Goal: Download file/media

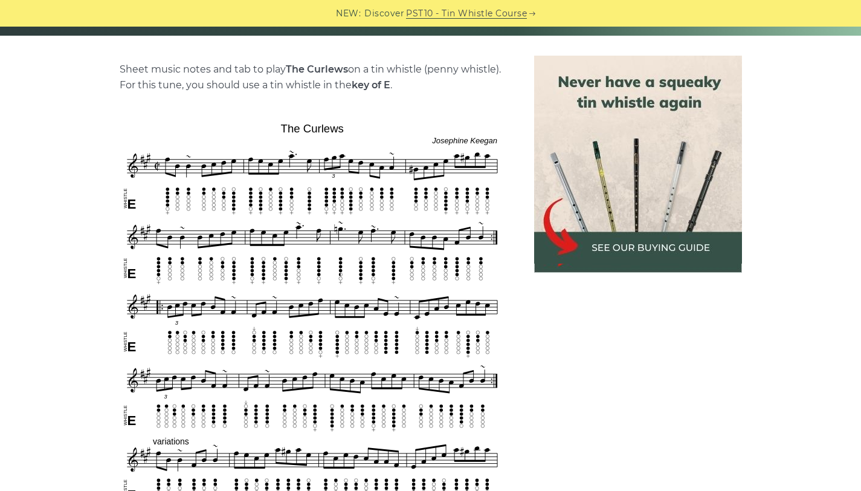
scroll to position [825, 0]
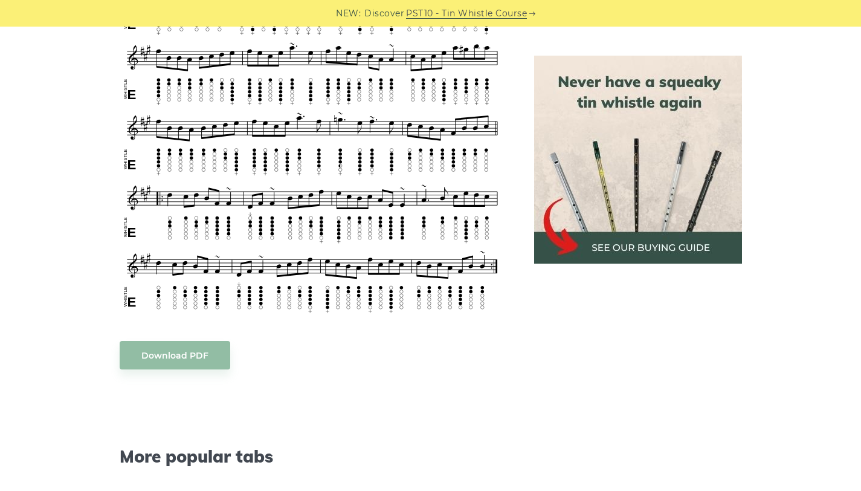
click at [190, 356] on link "Download PDF" at bounding box center [175, 355] width 111 height 28
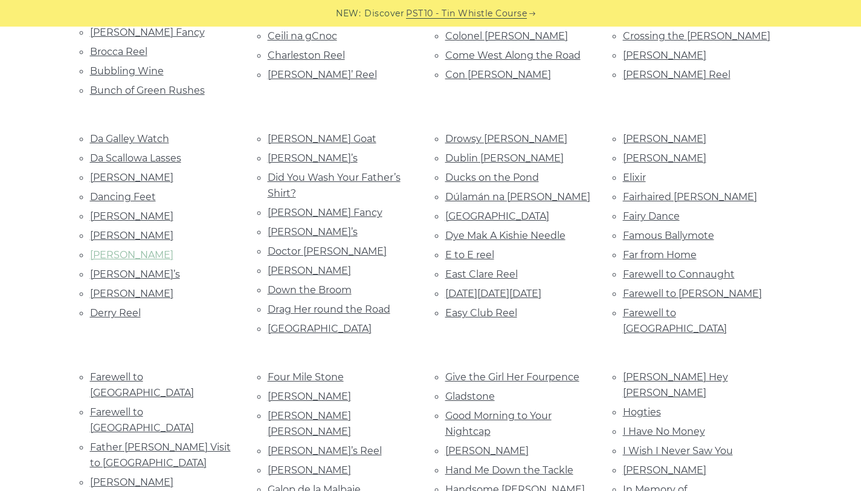
scroll to position [771, 0]
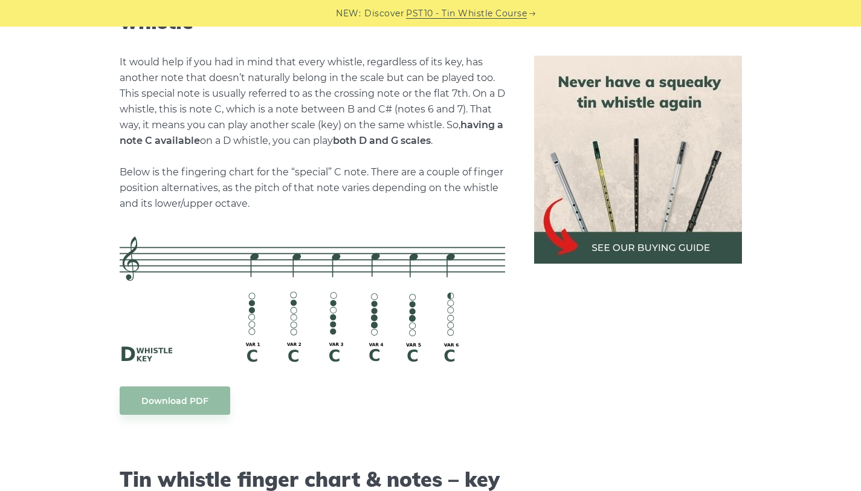
scroll to position [2629, 0]
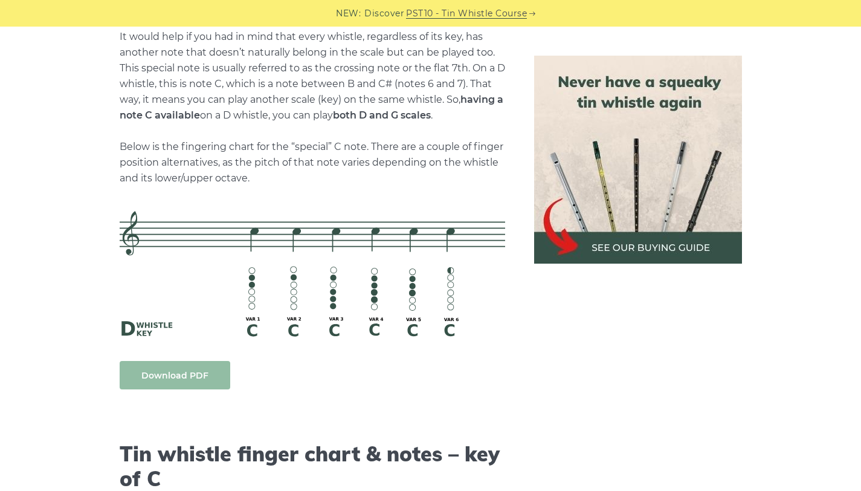
click at [212, 372] on link "Download PDF" at bounding box center [175, 375] width 111 height 28
